Goal: Information Seeking & Learning: Learn about a topic

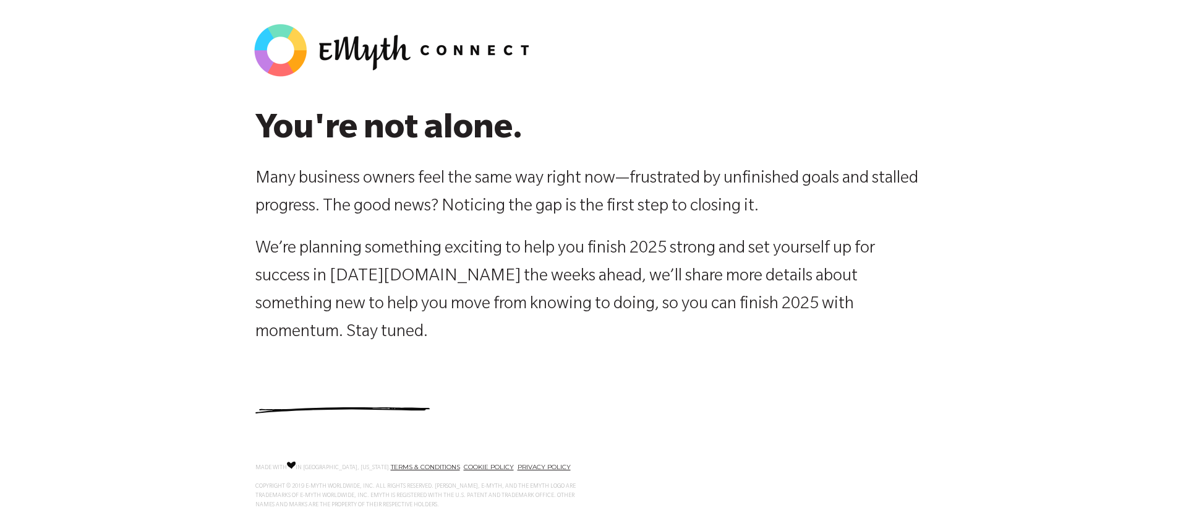
click at [373, 274] on span "We’re planning something exciting to help you finish 2025 strong and set yourse…" at bounding box center [565, 291] width 620 height 102
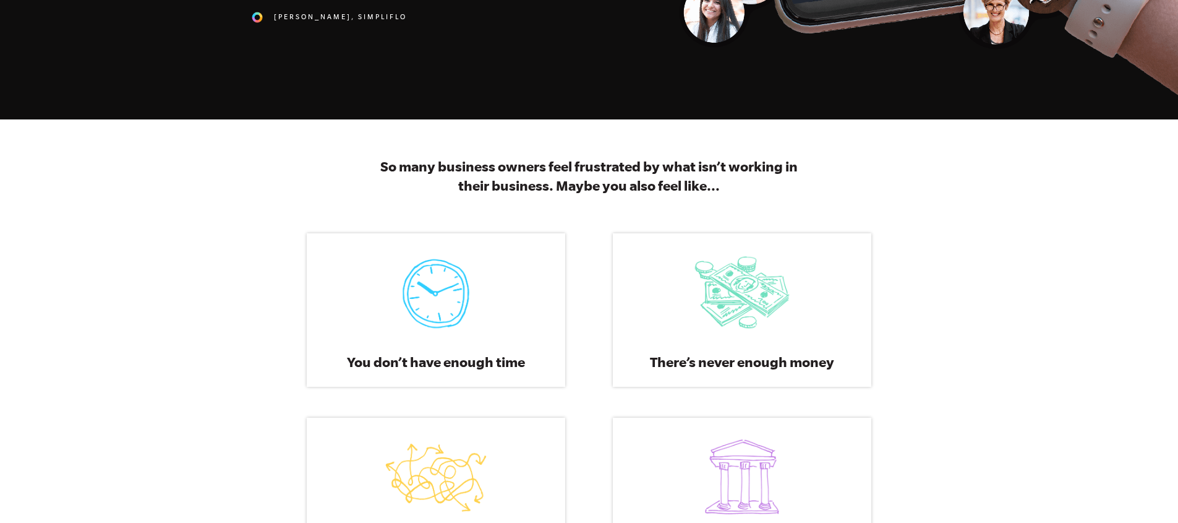
scroll to position [400, 0]
